Goal: Information Seeking & Learning: Learn about a topic

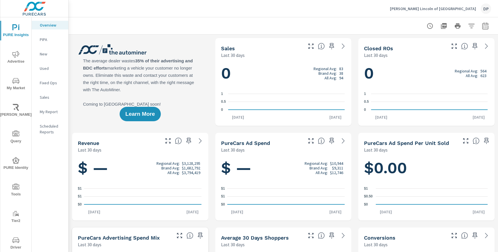
click at [485, 8] on div "DP" at bounding box center [486, 8] width 10 height 10
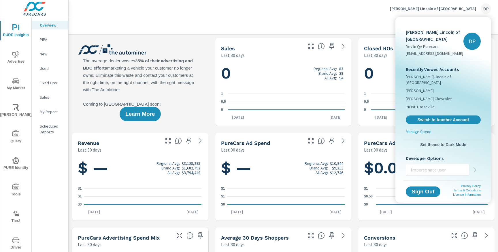
click at [485, 8] on div at bounding box center [249, 126] width 498 height 252
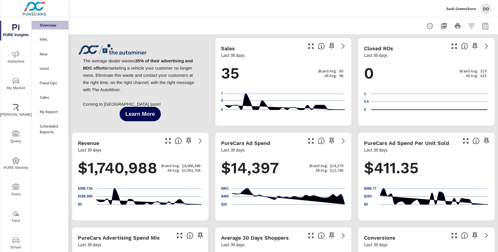
scroll to position [40, 0]
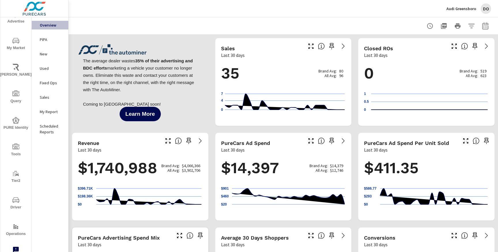
click at [14, 226] on rect "nav menu" at bounding box center [14, 226] width 1 height 3
click at [15, 203] on icon "nav menu" at bounding box center [15, 199] width 7 height 7
